Goal: Task Accomplishment & Management: Complete application form

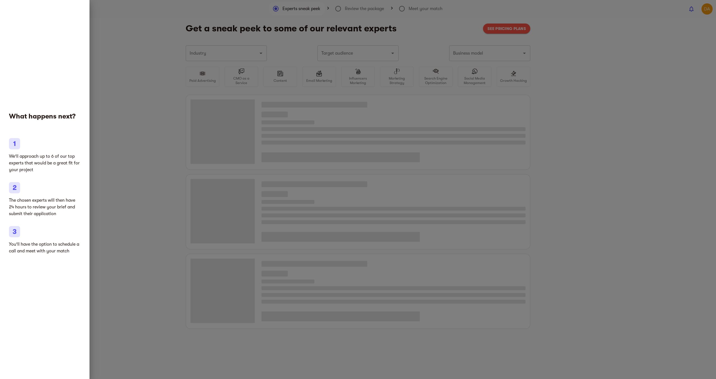
type input "Photography"
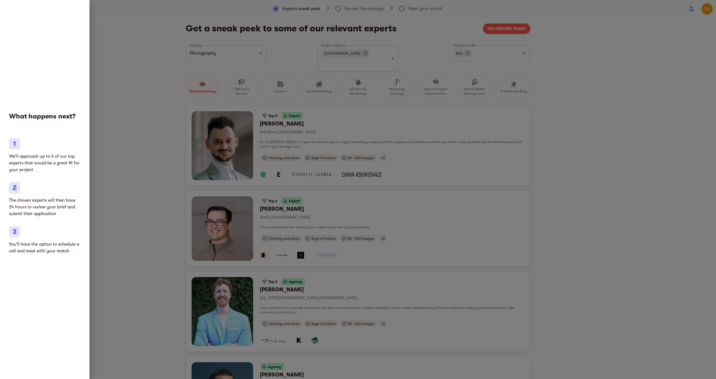
click at [148, 52] on div at bounding box center [358, 189] width 716 height 379
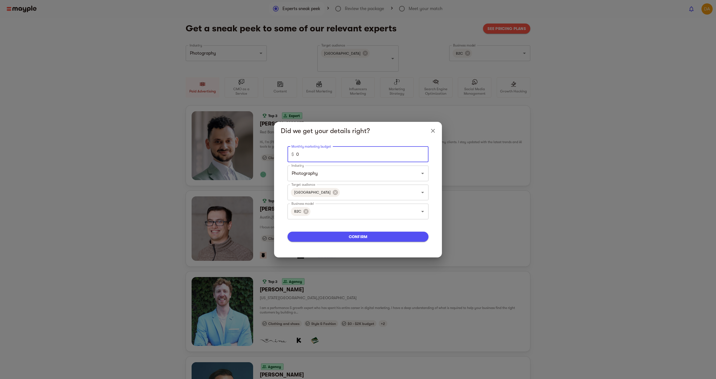
click at [342, 151] on input "0" at bounding box center [362, 154] width 132 height 16
type input "16000"
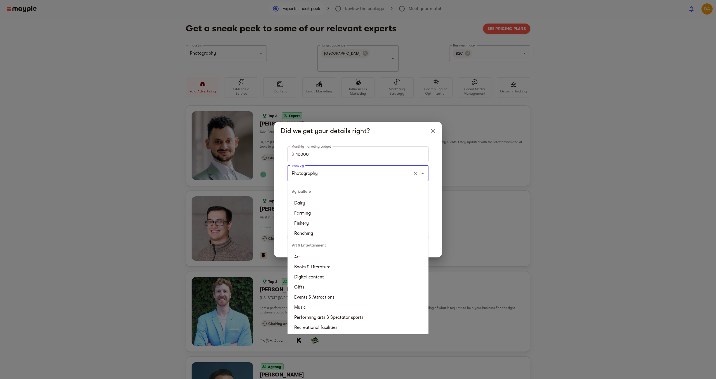
click at [347, 178] on input "Photography" at bounding box center [350, 173] width 120 height 11
type input "w"
click at [375, 286] on li "Photography" at bounding box center [358, 287] width 141 height 10
type input "Photography"
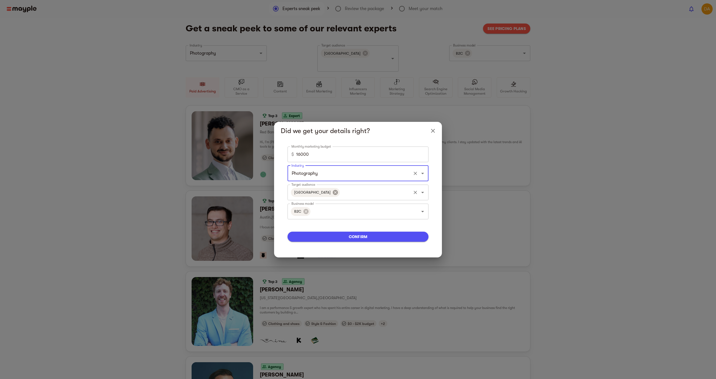
click at [333, 193] on icon at bounding box center [335, 191] width 5 height 5
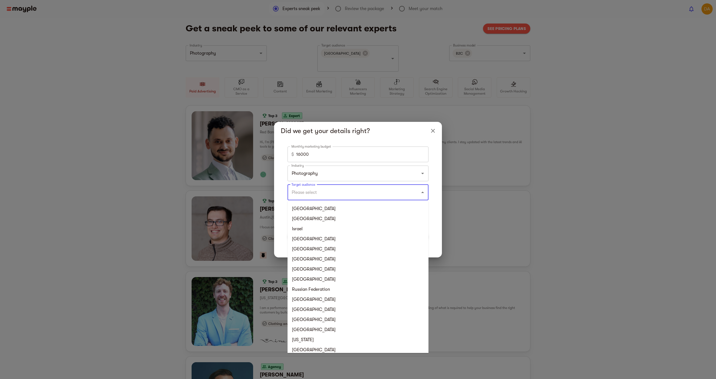
click at [321, 193] on input "Target audience" at bounding box center [350, 192] width 120 height 11
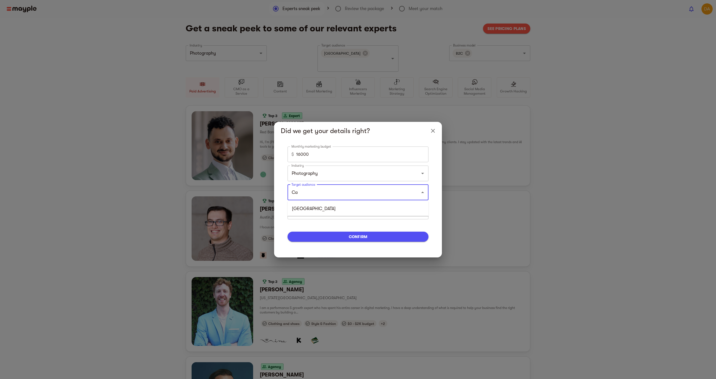
type input "C"
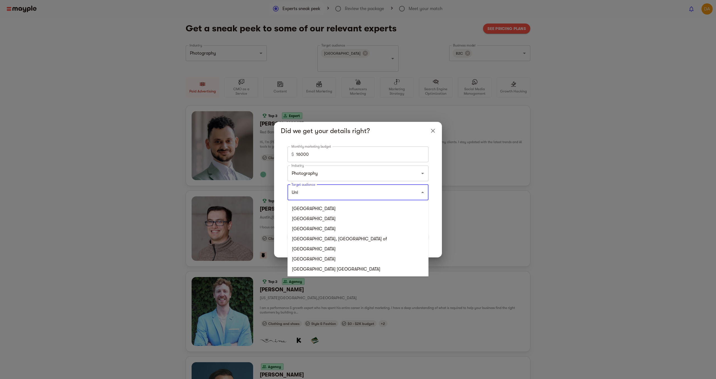
type input "Unit"
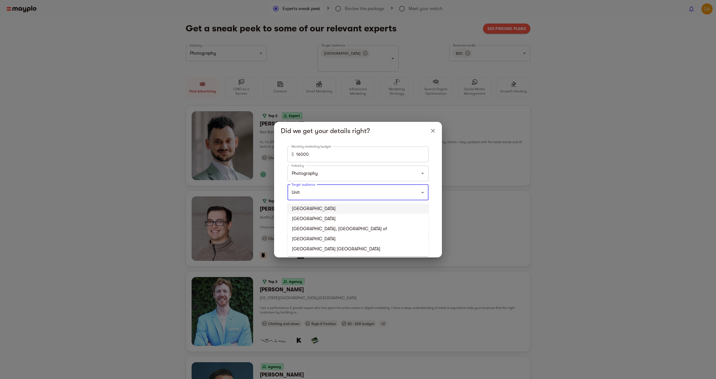
click at [322, 207] on li "[GEOGRAPHIC_DATA]" at bounding box center [358, 208] width 141 height 10
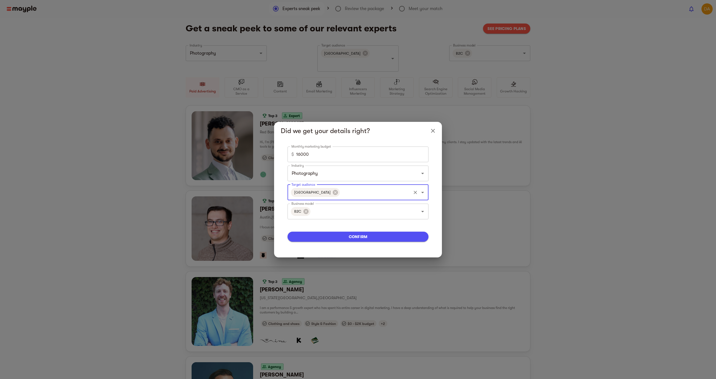
click at [354, 238] on span "confirm" at bounding box center [358, 236] width 132 height 7
type input "5000"
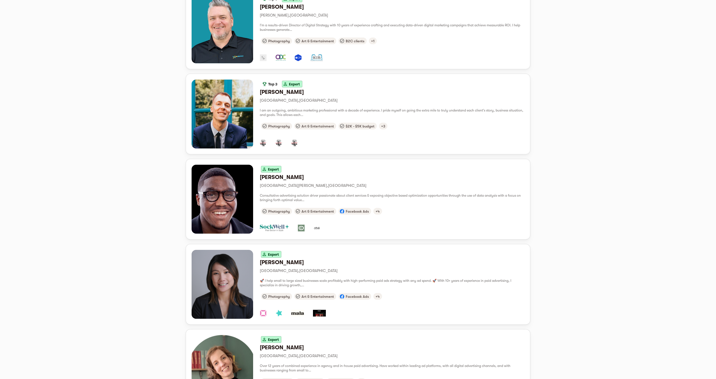
scroll to position [217, 0]
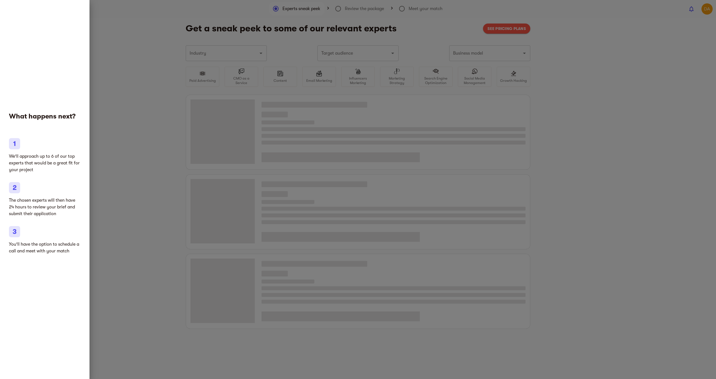
type input "Photography"
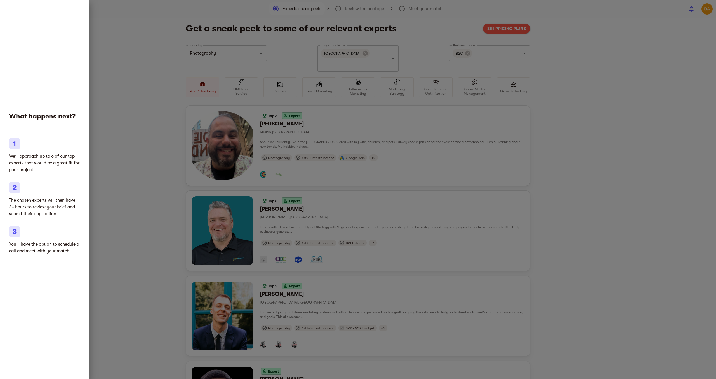
click at [439, 33] on div at bounding box center [358, 189] width 716 height 379
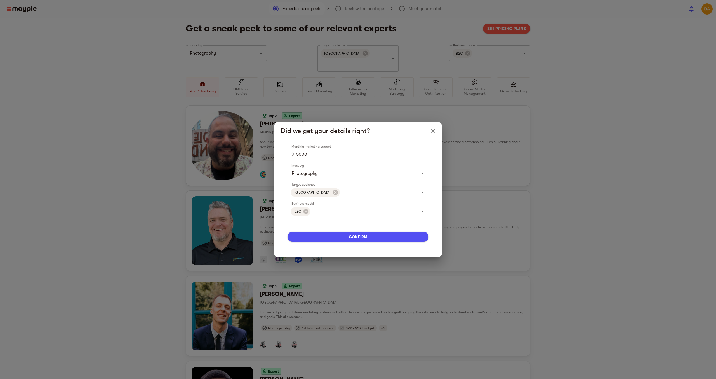
click at [322, 153] on input "5000" at bounding box center [362, 154] width 132 height 16
type input "16000"
click at [340, 237] on span "confirm" at bounding box center [358, 236] width 132 height 7
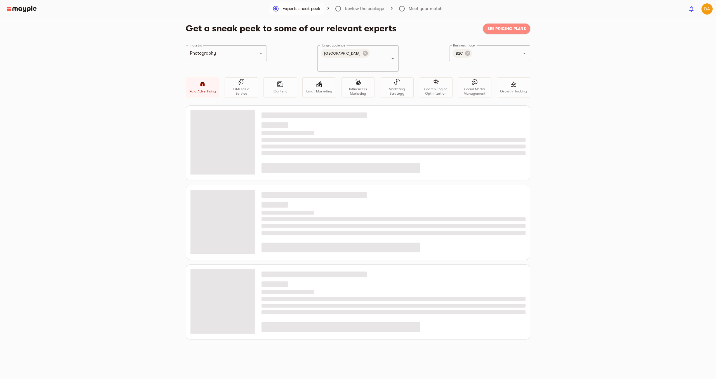
click at [507, 26] on span "See pricing plans" at bounding box center [507, 28] width 38 height 7
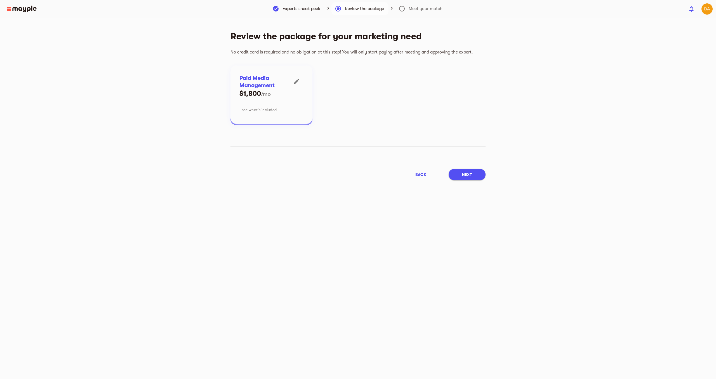
click at [270, 110] on span "see what’s included" at bounding box center [259, 109] width 35 height 7
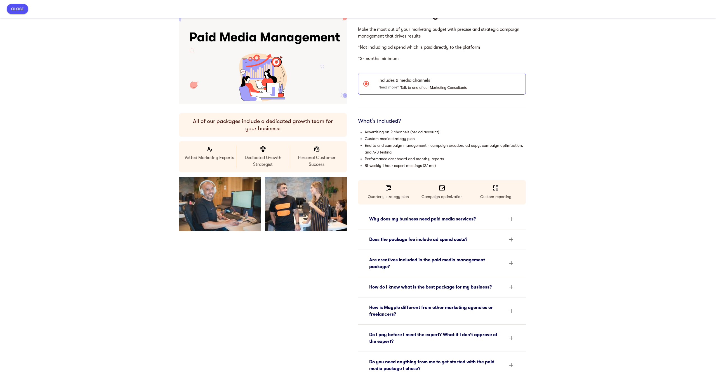
scroll to position [31, 0]
click at [400, 265] on div "Are creatives included in the paid media management package?" at bounding box center [436, 262] width 135 height 13
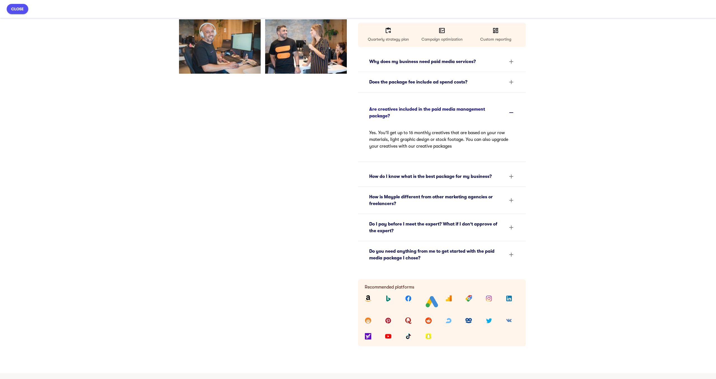
scroll to position [191, 0]
